Goal: Obtain resource: Obtain resource

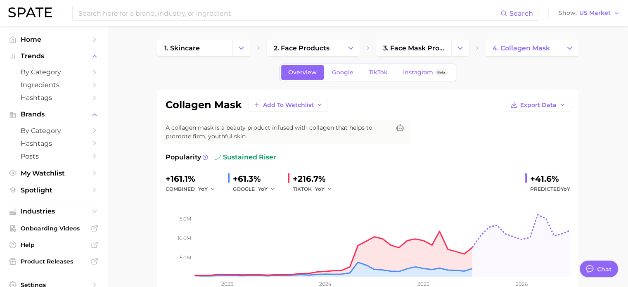
click at [53, 68] on link "by Category" at bounding box center [54, 72] width 94 height 13
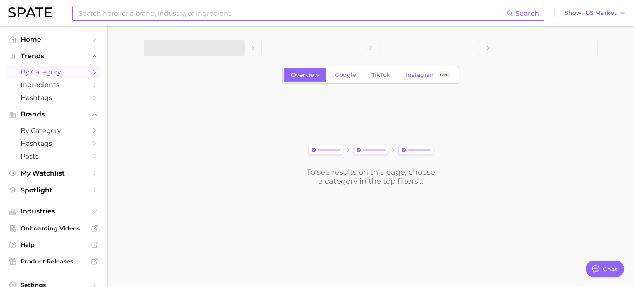
click at [219, 9] on input at bounding box center [292, 13] width 429 height 14
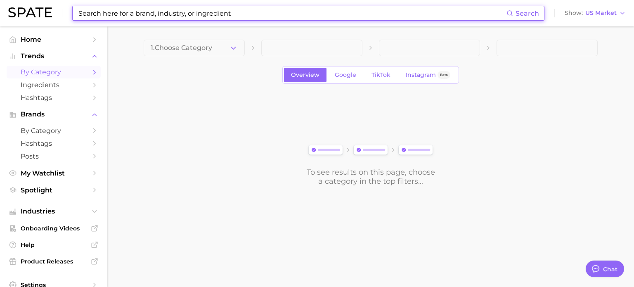
paste input "hydrogel mask"
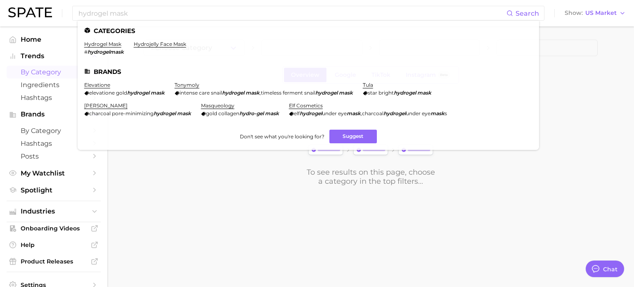
click at [214, 239] on body "hydrogel mask Search Categories hydrogel mask # hydrogelmask hydrojelly face ma…" at bounding box center [317, 143] width 634 height 287
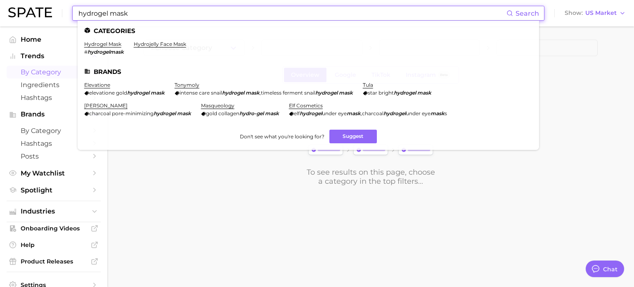
click at [177, 17] on input "hydrogel mask" at bounding box center [292, 13] width 429 height 14
paste input "hydrogel mask"
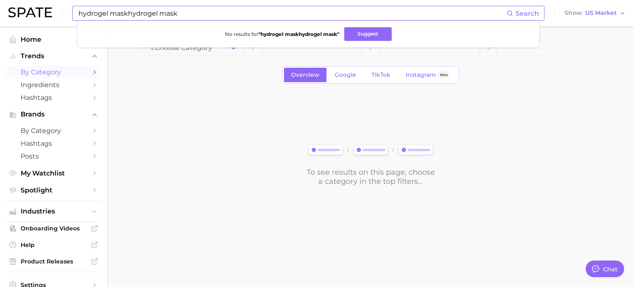
drag, startPoint x: 292, startPoint y: 5, endPoint x: 137, endPoint y: 11, distance: 155.3
click at [137, 11] on div "hydrogel maskhydrogel mask Search No results for " hydrogel maskhydrogel mask "…" at bounding box center [308, 13] width 472 height 15
drag, startPoint x: 188, startPoint y: 12, endPoint x: 0, endPoint y: 20, distance: 187.9
click at [0, 20] on header "hydrogel maskhydrogel mask Search No results for " hydrogel maskhydrogel mask "…" at bounding box center [317, 13] width 634 height 26
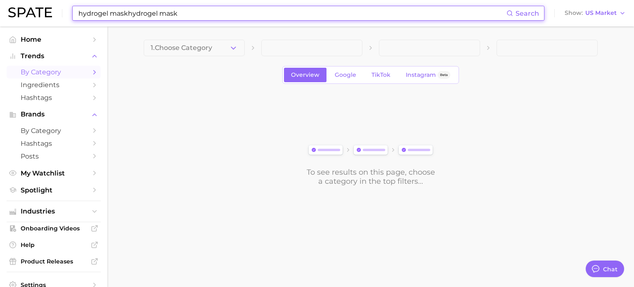
paste input
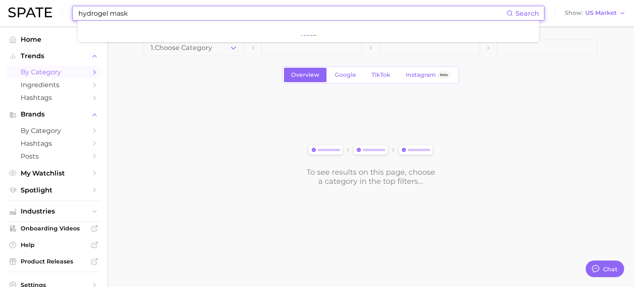
type input "hydrogel mask"
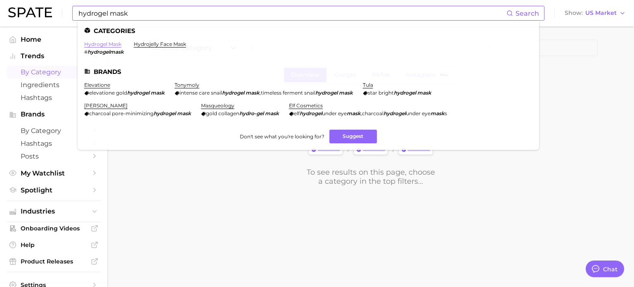
click at [102, 44] on link "hydrogel mask" at bounding box center [102, 44] width 37 height 6
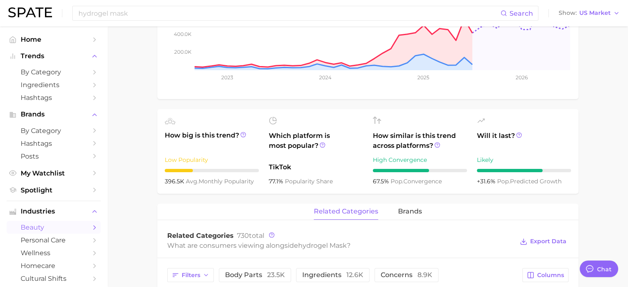
scroll to position [371, 0]
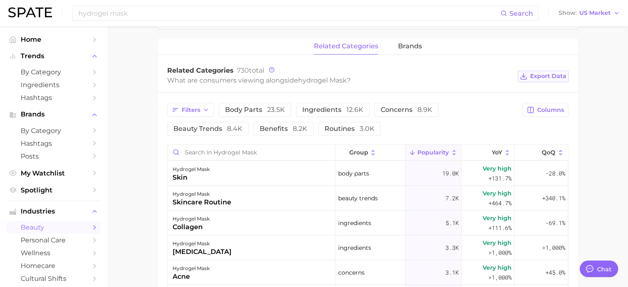
click at [544, 77] on span "Export Data" at bounding box center [548, 76] width 36 height 7
click at [553, 74] on span "Export Data" at bounding box center [548, 76] width 36 height 7
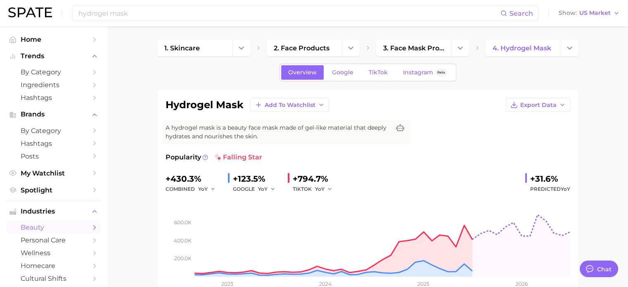
scroll to position [41, 0]
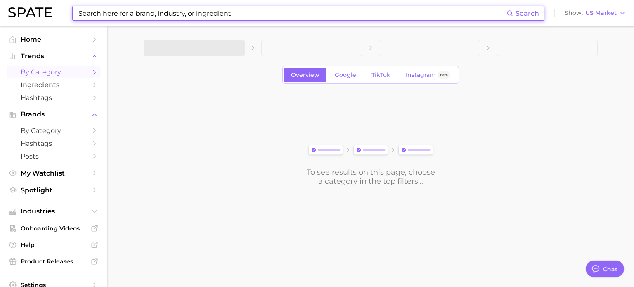
click at [218, 13] on input at bounding box center [292, 13] width 429 height 14
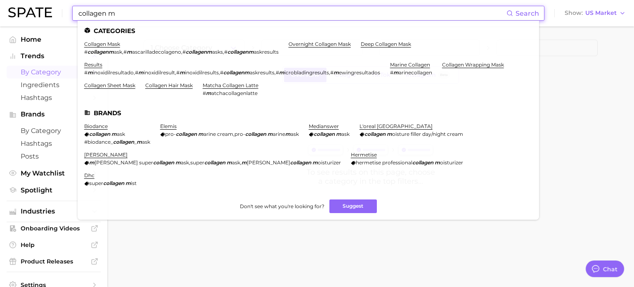
type input "collagen m"
